Goal: Information Seeking & Learning: Learn about a topic

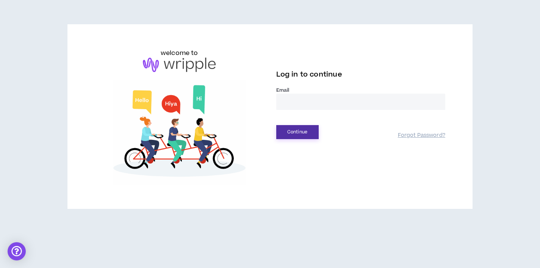
click at [303, 134] on button "Continue" at bounding box center [297, 132] width 42 height 14
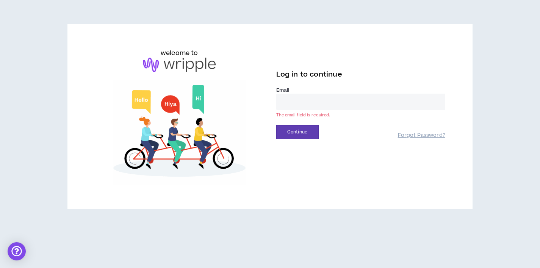
click at [288, 103] on input "email" at bounding box center [360, 102] width 169 height 16
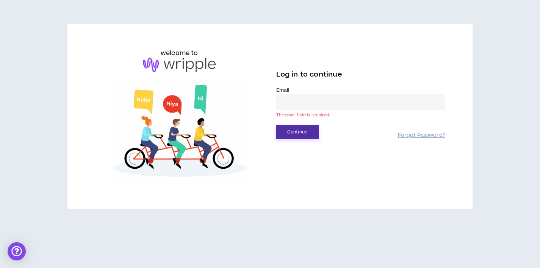
click at [290, 132] on button "Continue" at bounding box center [297, 132] width 42 height 14
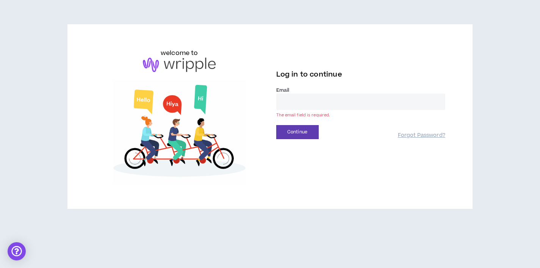
click at [299, 100] on input "email" at bounding box center [360, 102] width 169 height 16
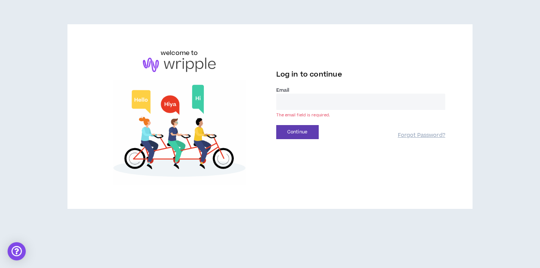
type input "**********"
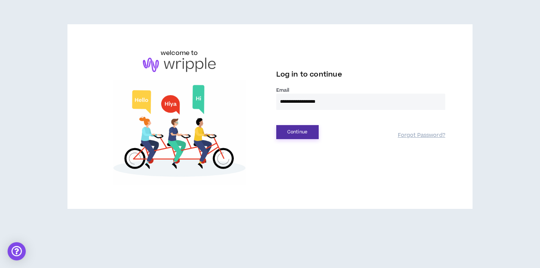
click at [303, 132] on button "Continue" at bounding box center [297, 132] width 42 height 14
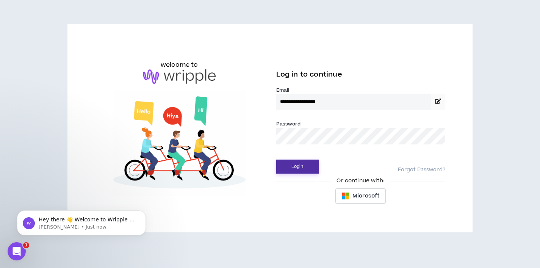
click at [301, 167] on button "Login" at bounding box center [297, 167] width 42 height 14
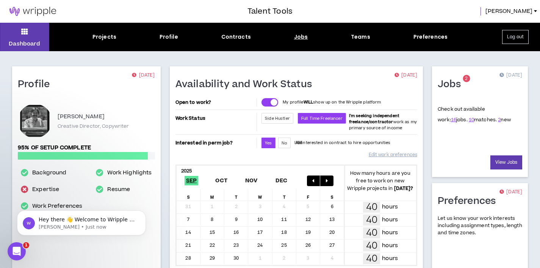
click at [300, 36] on div "Jobs" at bounding box center [301, 37] width 14 height 8
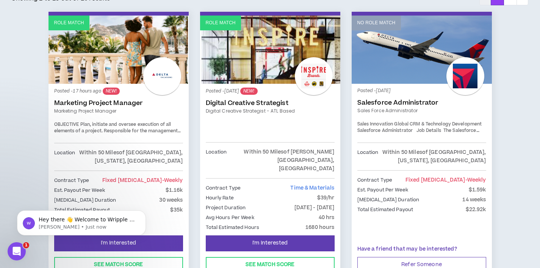
scroll to position [149, 0]
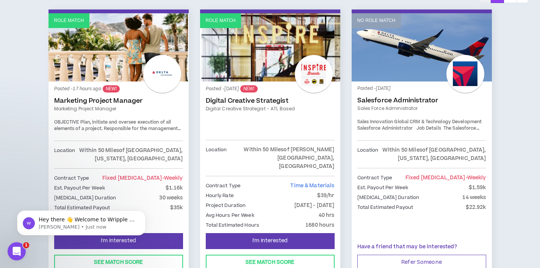
click at [109, 102] on link "Marketing Project Manager" at bounding box center [118, 101] width 129 height 8
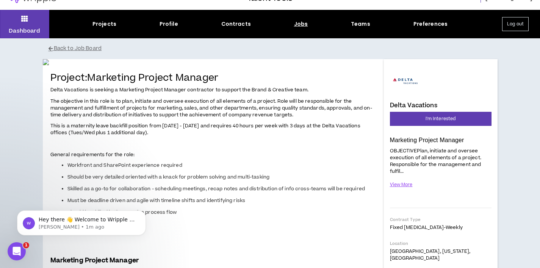
scroll to position [13, 0]
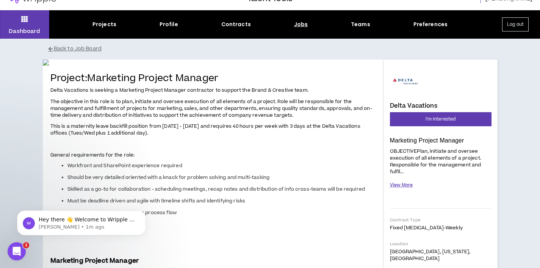
click at [405, 187] on button "View More" at bounding box center [401, 185] width 23 height 13
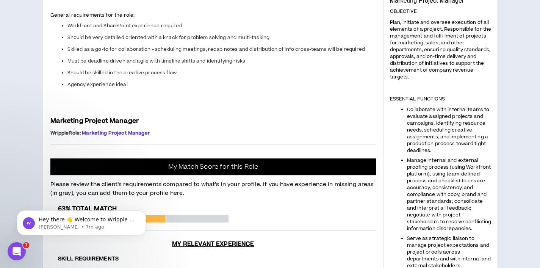
scroll to position [154, 0]
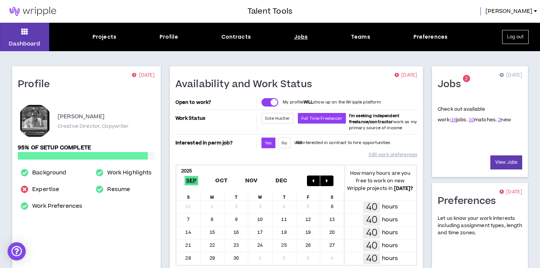
click at [300, 37] on div "Jobs" at bounding box center [301, 37] width 14 height 8
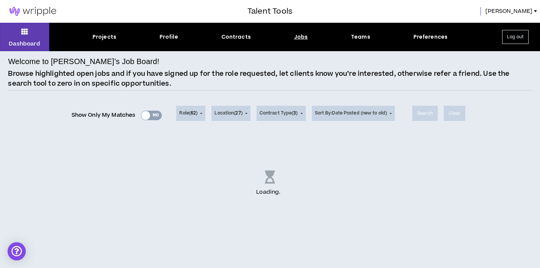
click at [299, 36] on div "Jobs" at bounding box center [301, 37] width 14 height 8
click at [300, 38] on div "Jobs" at bounding box center [301, 37] width 14 height 8
